Goal: Transaction & Acquisition: Subscribe to service/newsletter

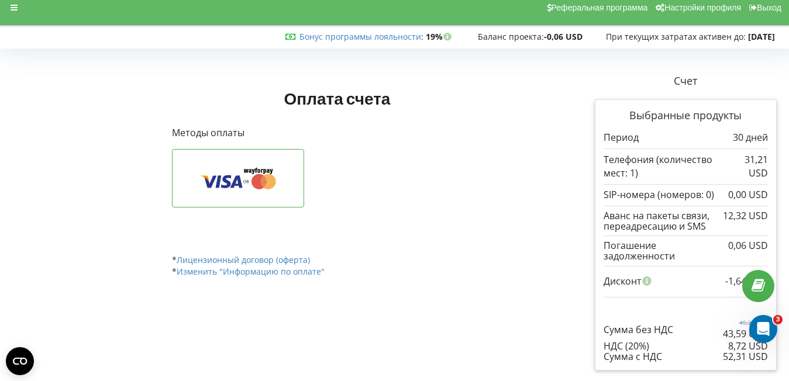
scroll to position [12, 0]
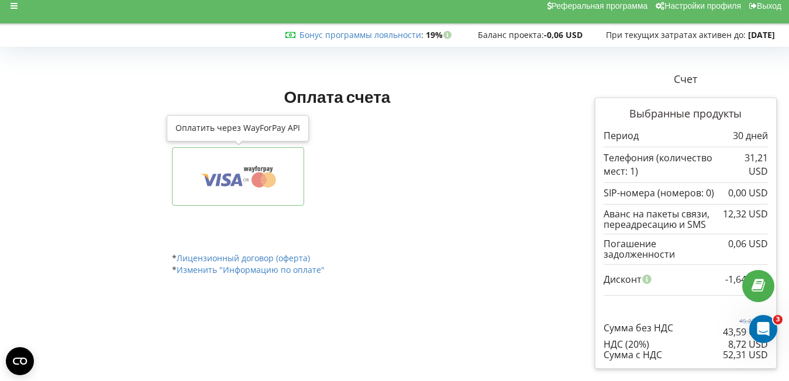
click at [271, 161] on button at bounding box center [238, 176] width 132 height 58
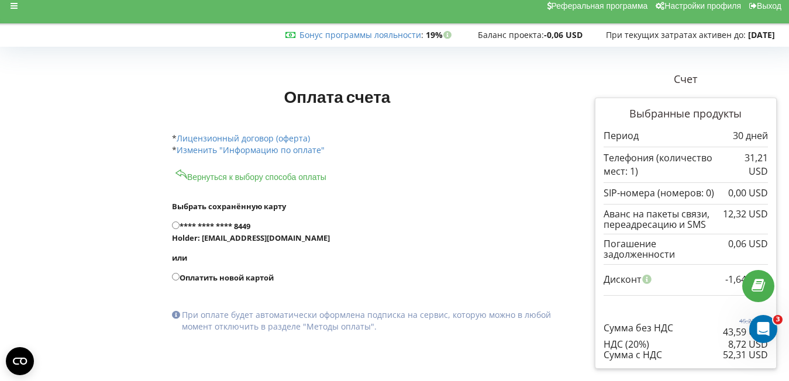
click at [192, 285] on form "Выбрать сохранённую карту **** **** **** 8449 Holder: katyaforto@gmail.com или" at bounding box center [362, 266] width 380 height 167
click at [187, 280] on label "Оплатить новой картой" at bounding box center [362, 278] width 380 height 12
click at [180, 280] on input "Оплатить новой картой" at bounding box center [176, 277] width 8 height 8
radio input "true"
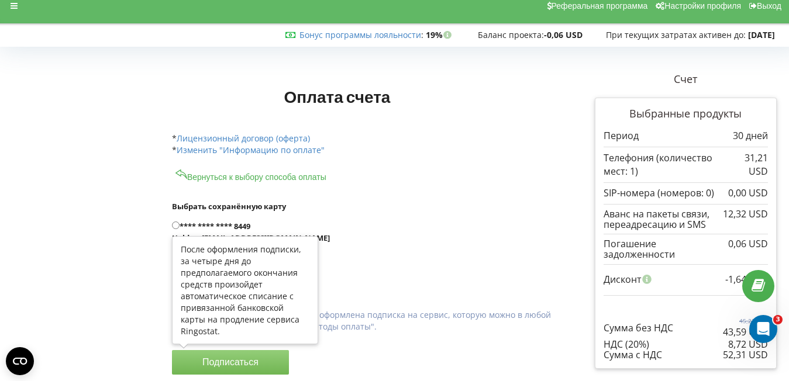
click at [247, 363] on button "Подписаться" at bounding box center [230, 362] width 117 height 25
